Goal: Find specific page/section

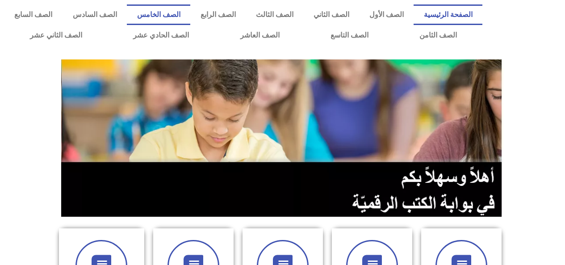
click at [190, 17] on link "الصف الخامس" at bounding box center [158, 14] width 63 height 21
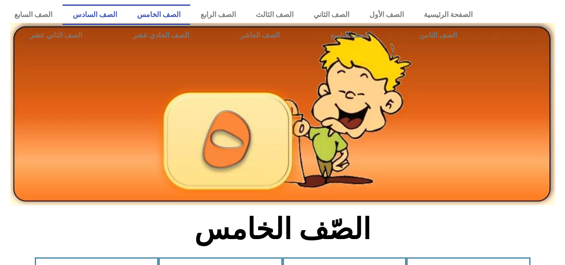
click at [127, 17] on link "الصف السادس" at bounding box center [95, 14] width 64 height 21
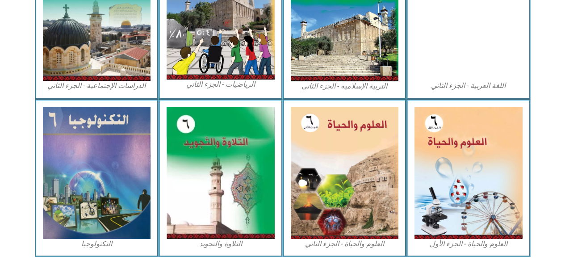
scroll to position [503, 0]
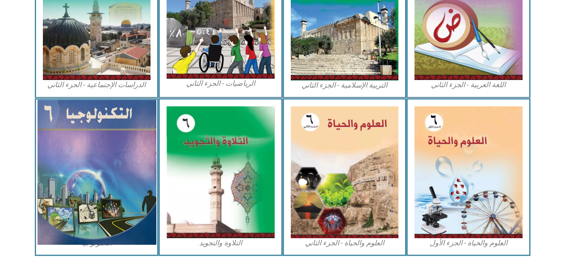
click at [138, 180] on img at bounding box center [96, 172] width 119 height 145
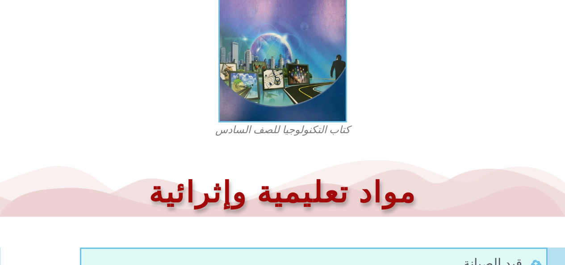
scroll to position [315, 0]
click at [305, 127] on figcaption "كتاب التكنولوجيا للصف السادس" at bounding box center [283, 130] width 214 height 14
